Goal: Navigation & Orientation: Find specific page/section

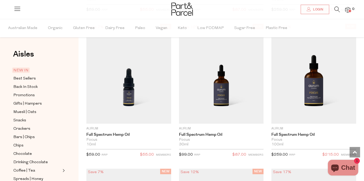
scroll to position [576, 0]
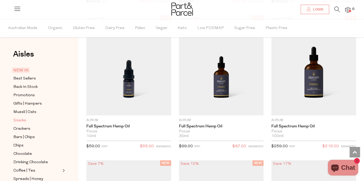
click at [19, 120] on span "Snacks" at bounding box center [19, 121] width 13 height 6
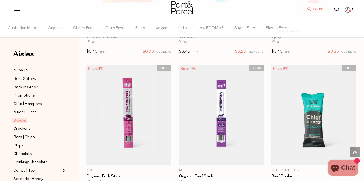
scroll to position [448, 0]
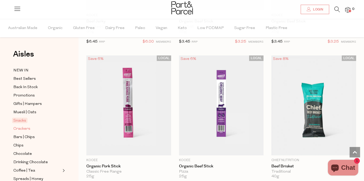
click at [26, 128] on span "Crackers" at bounding box center [21, 129] width 17 height 6
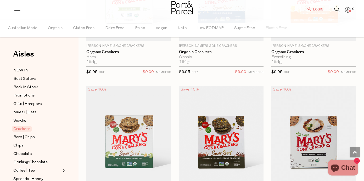
scroll to position [1023, 0]
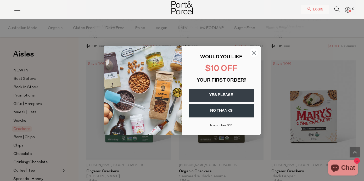
drag, startPoint x: 363, startPoint y: 32, endPoint x: 356, endPoint y: 107, distance: 75.4
click at [254, 52] on circle "Close dialog" at bounding box center [253, 52] width 9 height 9
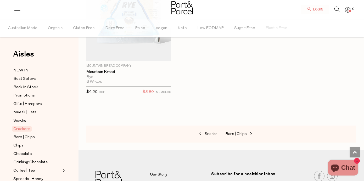
scroll to position [1850, 0]
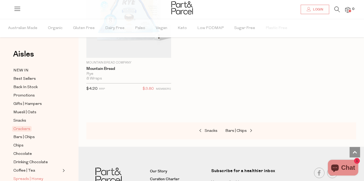
click at [23, 179] on span "Spreads | Honey" at bounding box center [28, 179] width 30 height 6
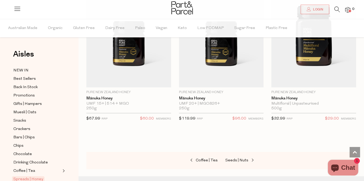
scroll to position [1983, 0]
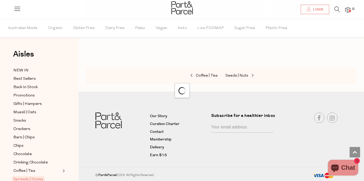
scroll to position [448, 0]
